Goal: Transaction & Acquisition: Purchase product/service

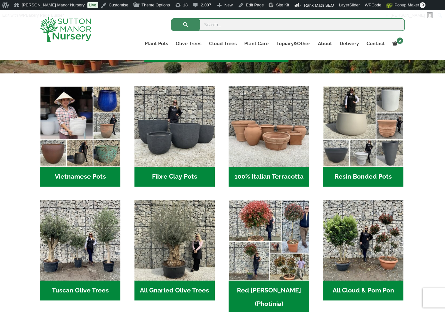
scroll to position [256, 0]
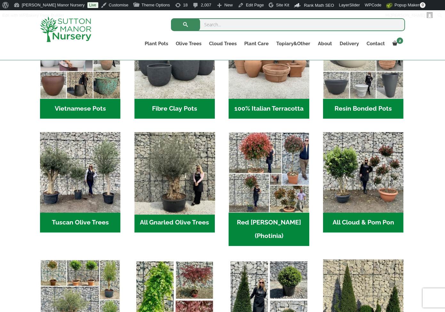
click at [171, 160] on img "Visit product category All Gnarled Olive Trees" at bounding box center [174, 172] width 85 height 85
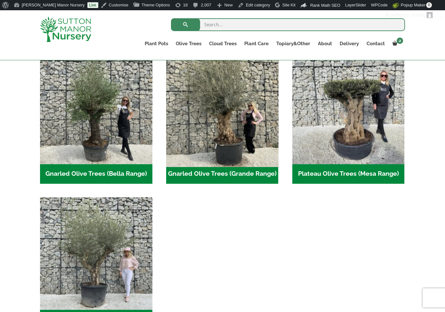
click at [223, 148] on img "Visit product category Gnarled Olive Trees (Grande Range)" at bounding box center [222, 108] width 118 height 118
